Goal: Find specific page/section: Find specific page/section

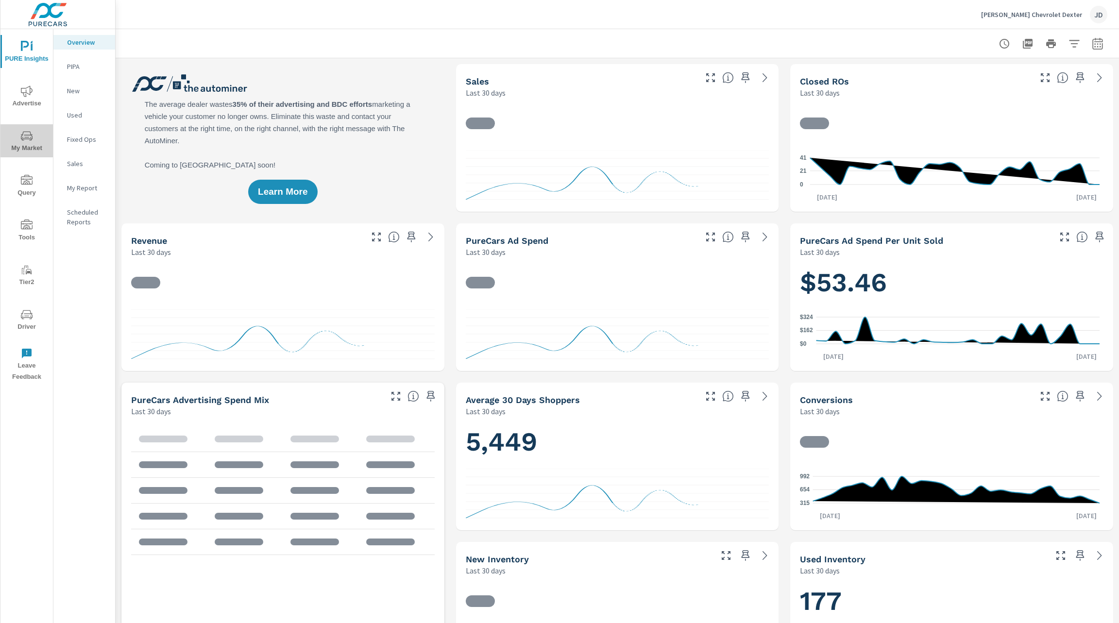
click at [25, 145] on span "My Market" at bounding box center [26, 142] width 47 height 24
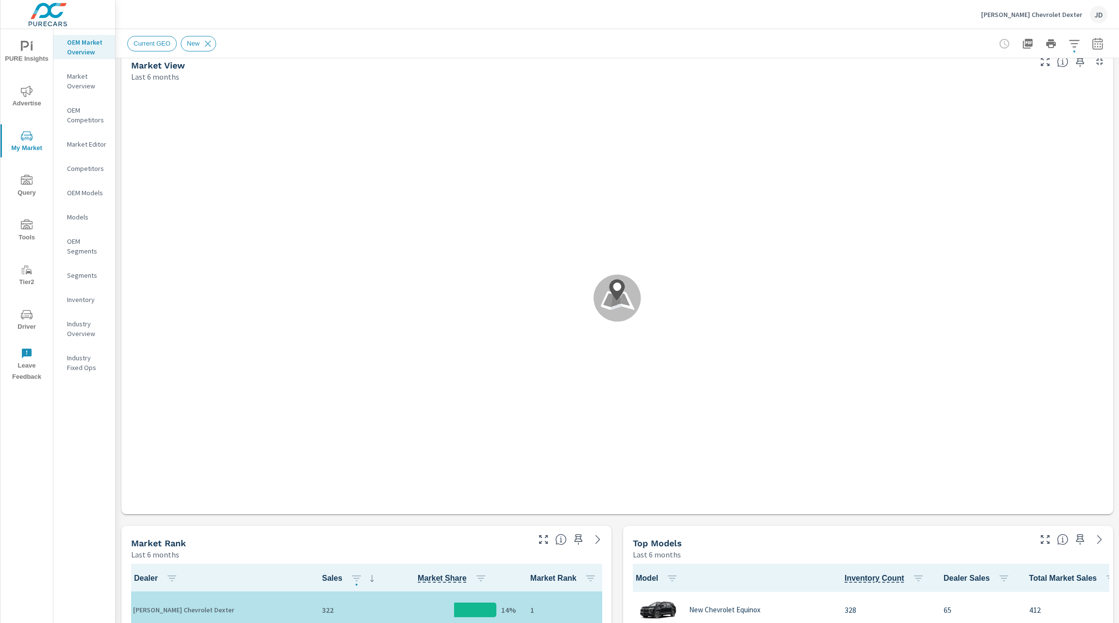
scroll to position [15, 0]
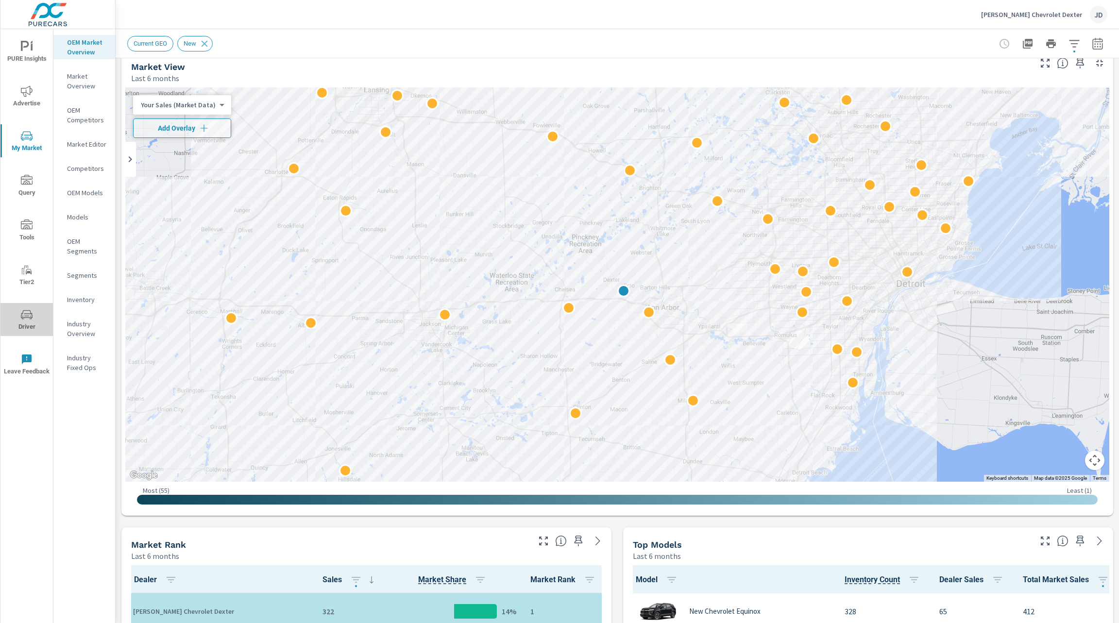
click at [28, 327] on span "Driver" at bounding box center [26, 321] width 47 height 24
